Goal: Transaction & Acquisition: Purchase product/service

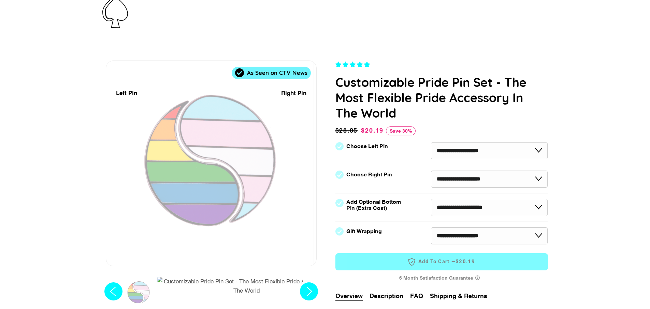
scroll to position [24, 0]
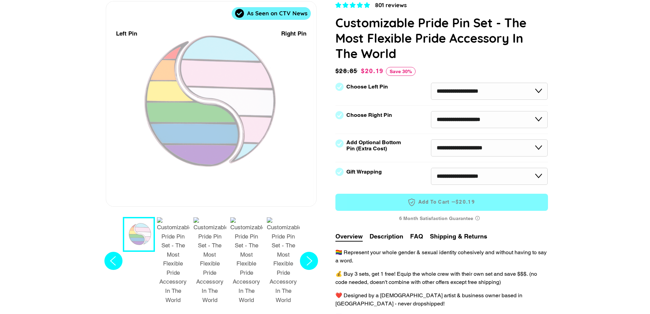
select select "**********"
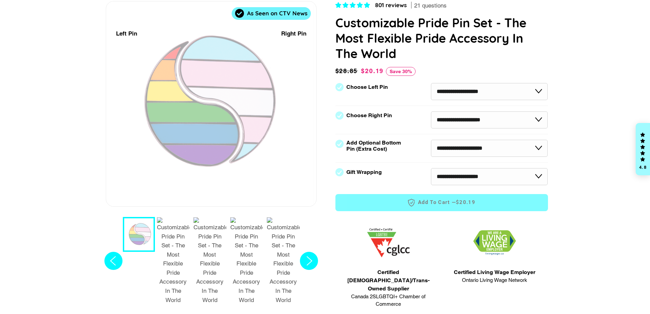
scroll to position [34, 0]
